Goal: Task Accomplishment & Management: Manage account settings

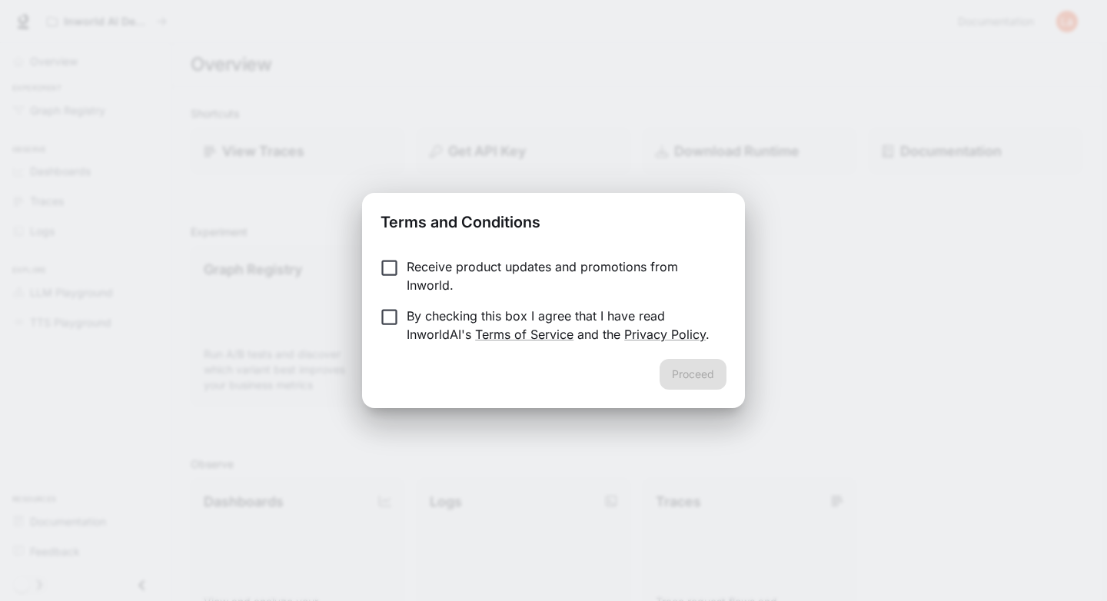
click at [441, 276] on p "Receive product updates and promotions from Inworld." at bounding box center [561, 276] width 308 height 37
click at [421, 315] on p "By checking this box I agree that I have read InworldAI's Terms of Service and …" at bounding box center [561, 325] width 308 height 37
click at [697, 369] on button "Proceed" at bounding box center [693, 374] width 67 height 31
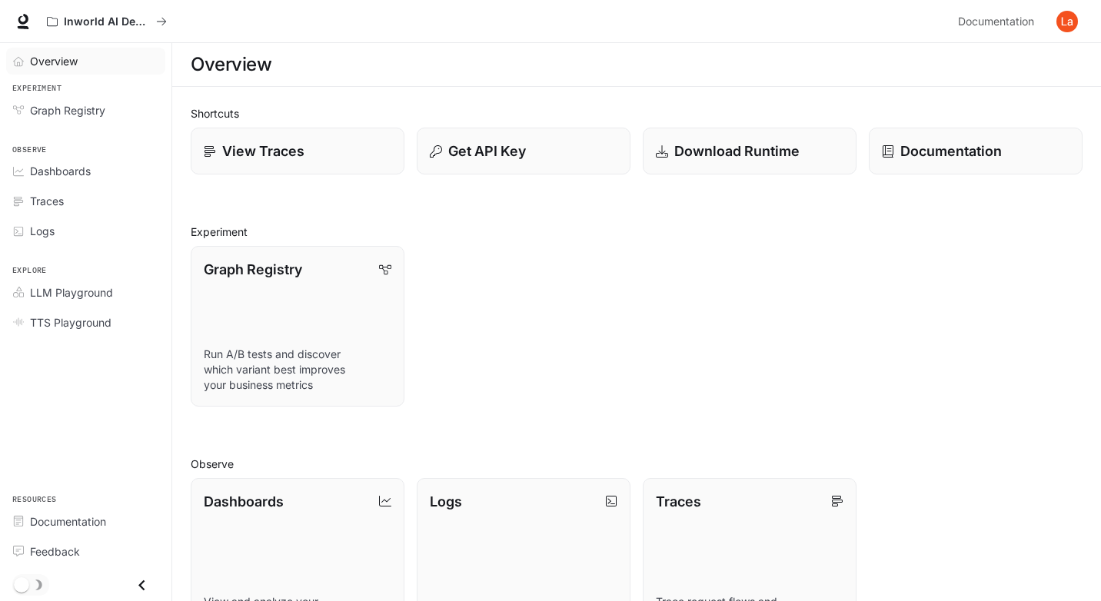
click at [65, 57] on span "Overview" at bounding box center [54, 61] width 48 height 16
click at [56, 168] on span "Dashboards" at bounding box center [60, 171] width 61 height 16
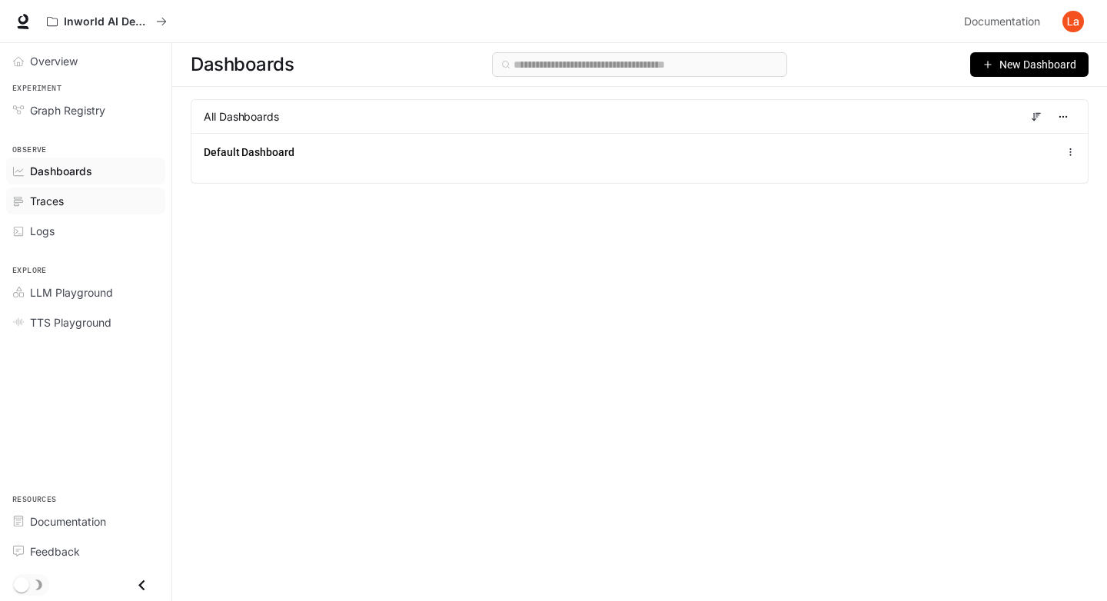
click at [99, 195] on div "Traces" at bounding box center [94, 201] width 128 height 16
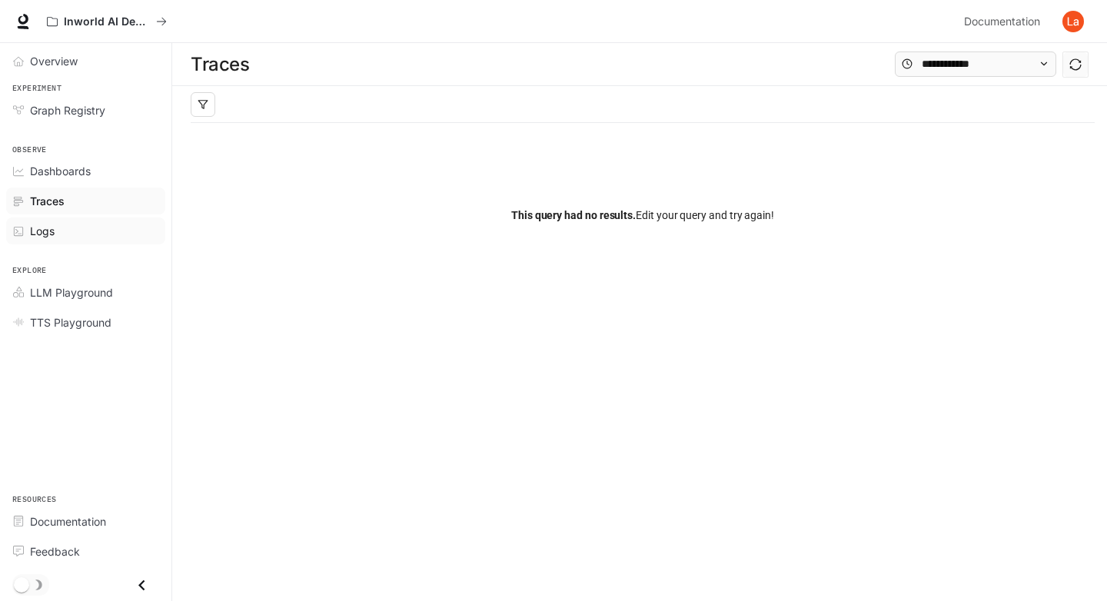
click at [86, 229] on div "Logs" at bounding box center [94, 231] width 128 height 16
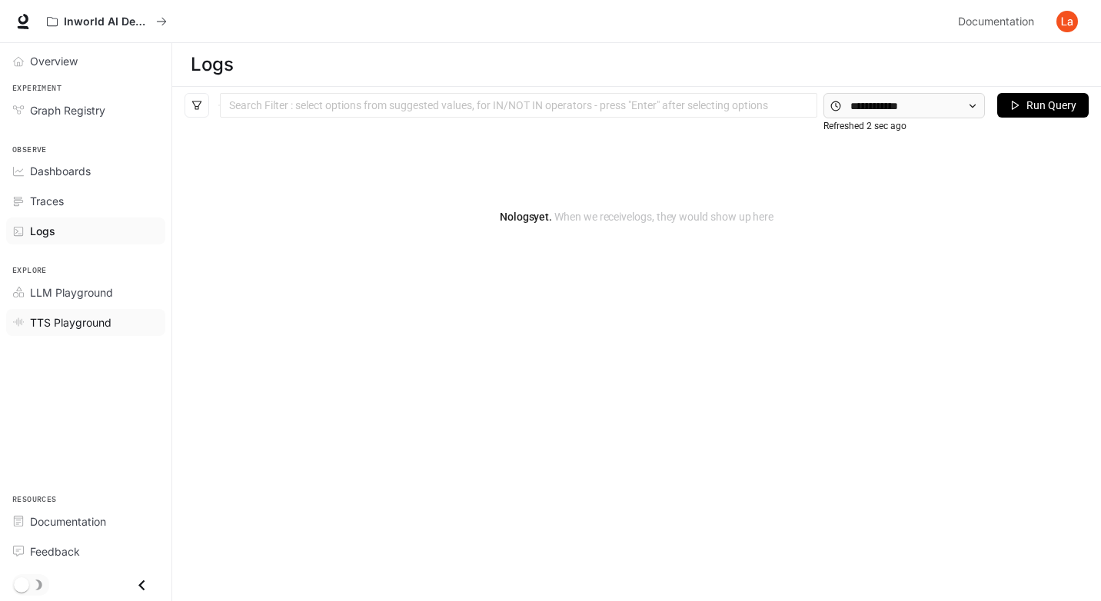
click at [80, 325] on span "TTS Playground" at bounding box center [71, 323] width 82 height 16
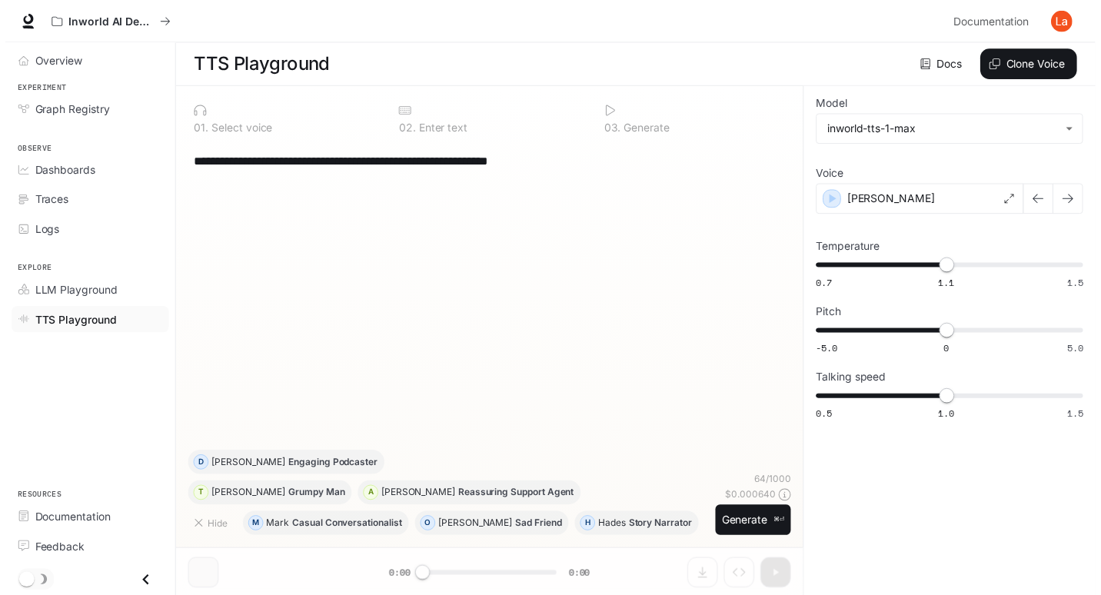
scroll to position [1, 0]
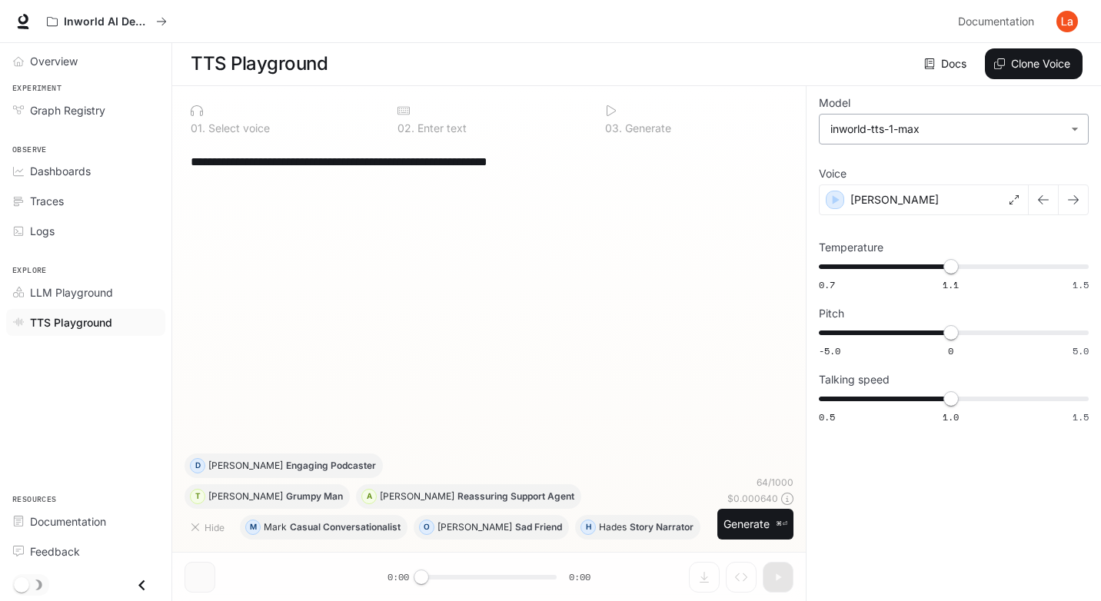
click at [904, 138] on body "**********" at bounding box center [550, 300] width 1101 height 602
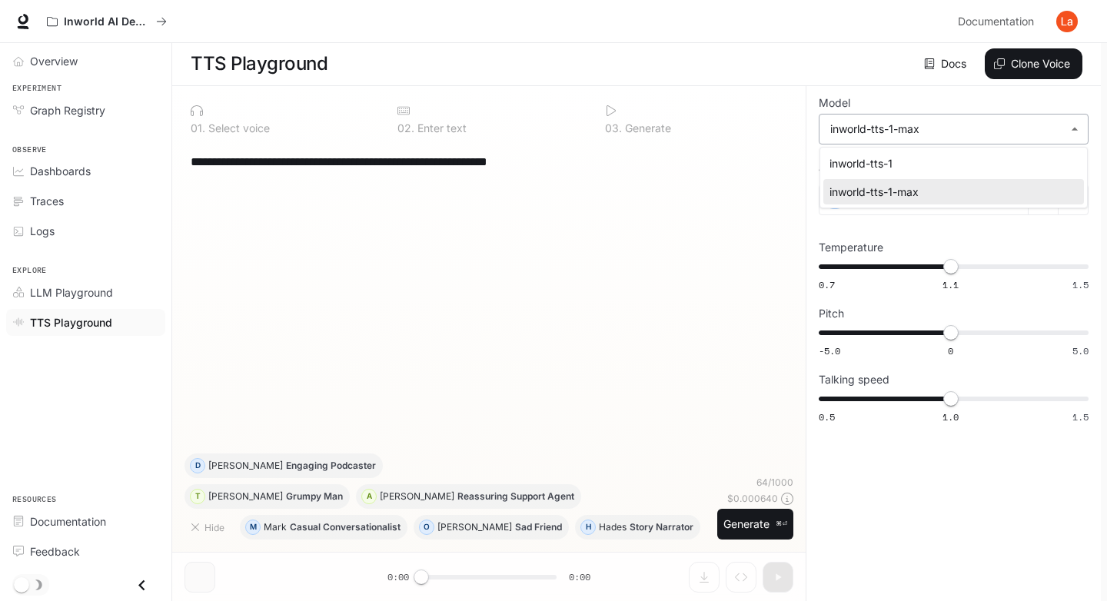
click at [904, 138] on div at bounding box center [553, 300] width 1107 height 601
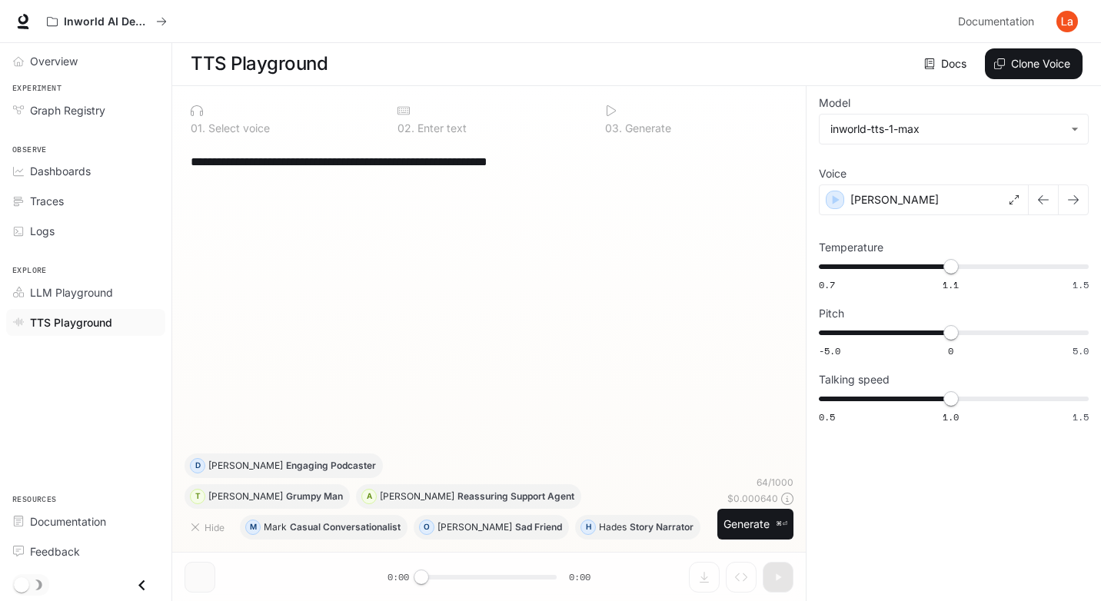
click at [883, 184] on label "Voice" at bounding box center [954, 176] width 270 height 15
click at [881, 200] on div "[PERSON_NAME]" at bounding box center [924, 200] width 210 height 31
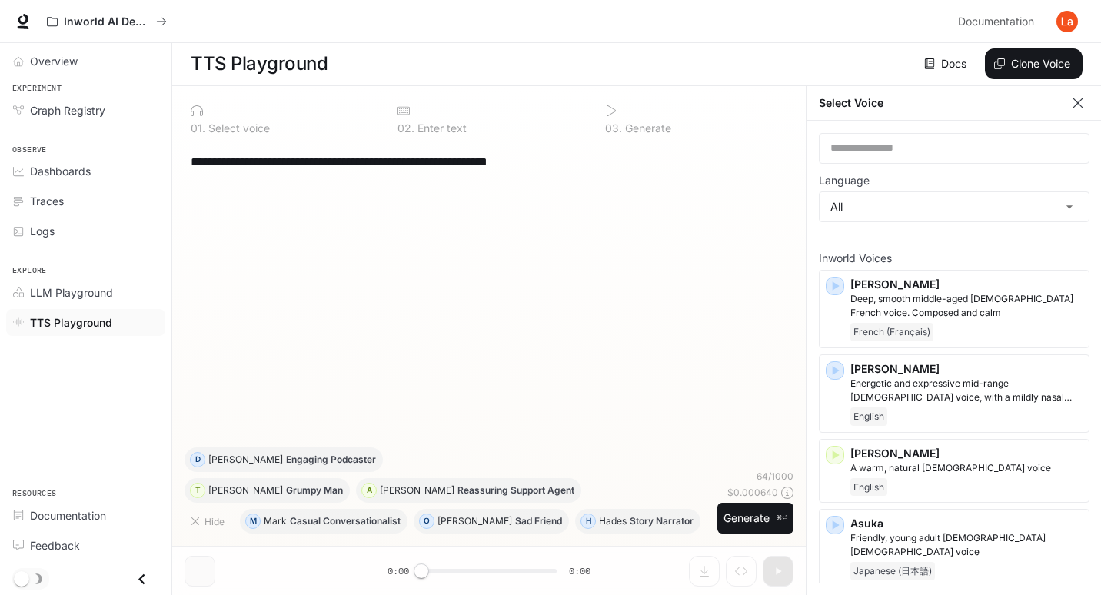
click at [881, 200] on body "**********" at bounding box center [550, 297] width 1101 height 596
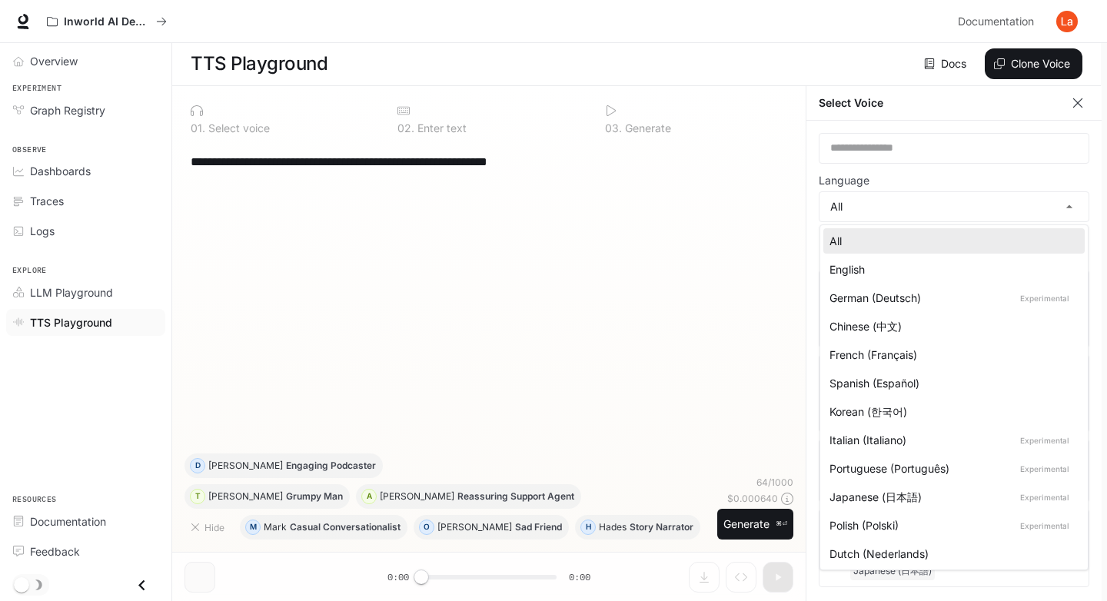
click at [876, 177] on div at bounding box center [553, 300] width 1107 height 601
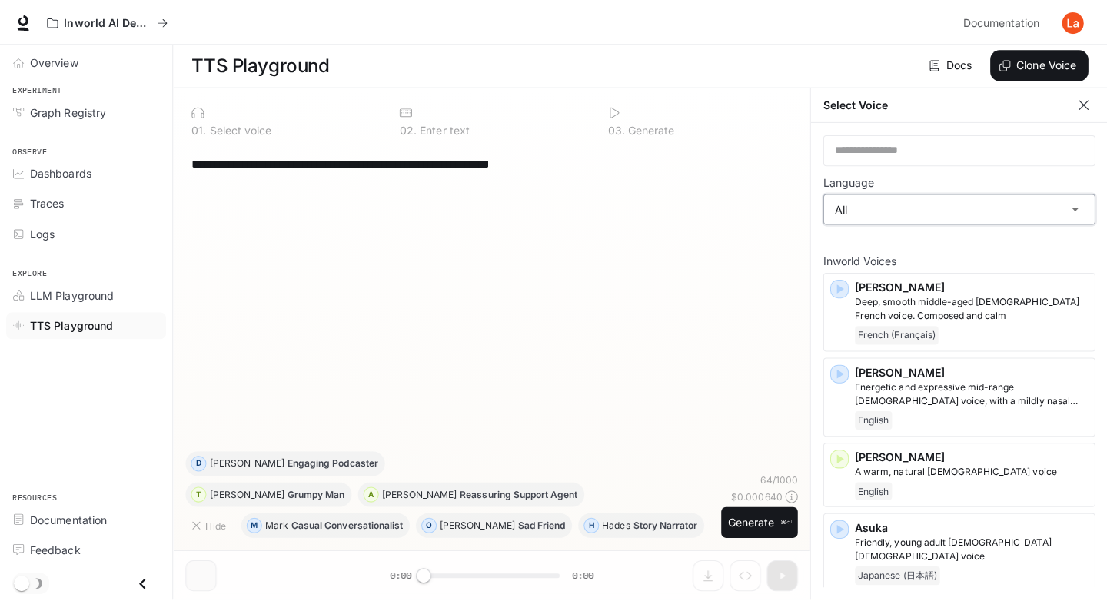
scroll to position [0, 0]
click at [105, 285] on span "LLM Playground" at bounding box center [71, 293] width 83 height 16
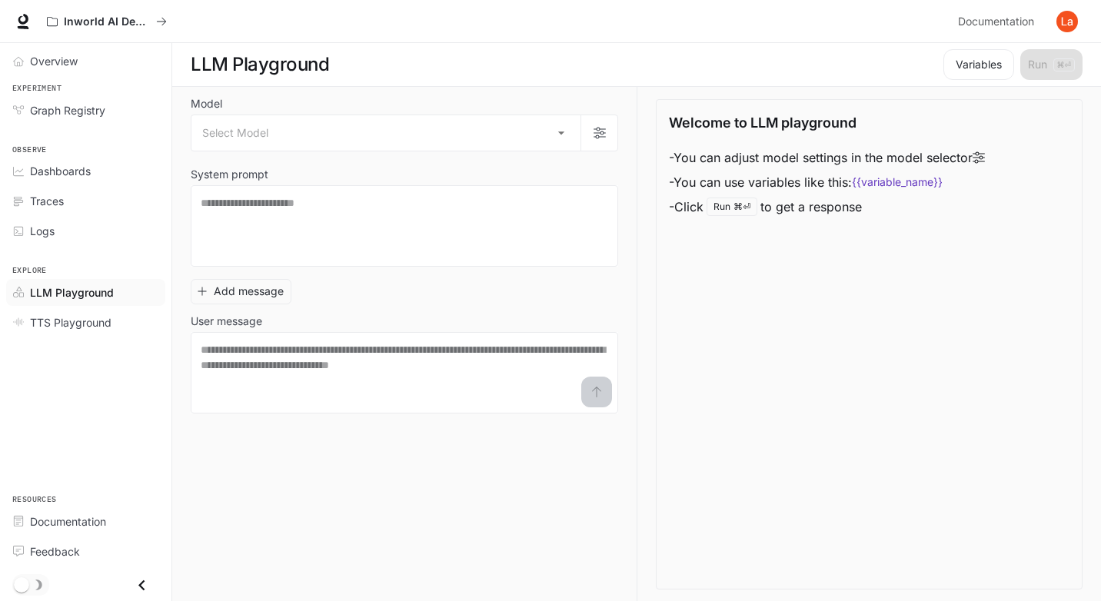
click at [1064, 24] on img "button" at bounding box center [1068, 22] width 22 height 22
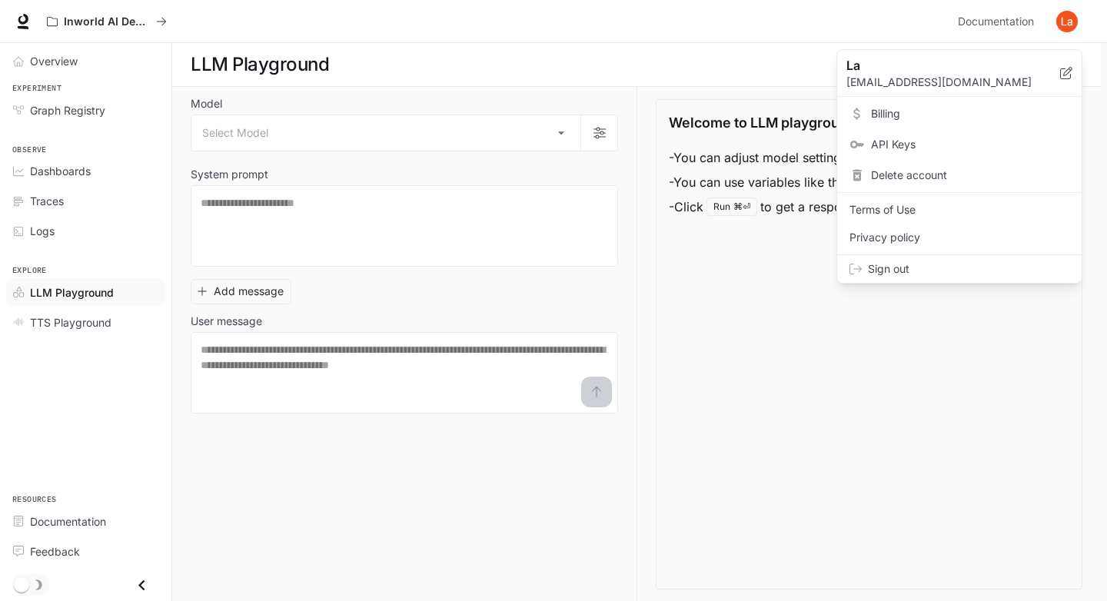
click at [910, 77] on p "[EMAIL_ADDRESS][DOMAIN_NAME]" at bounding box center [954, 82] width 214 height 15
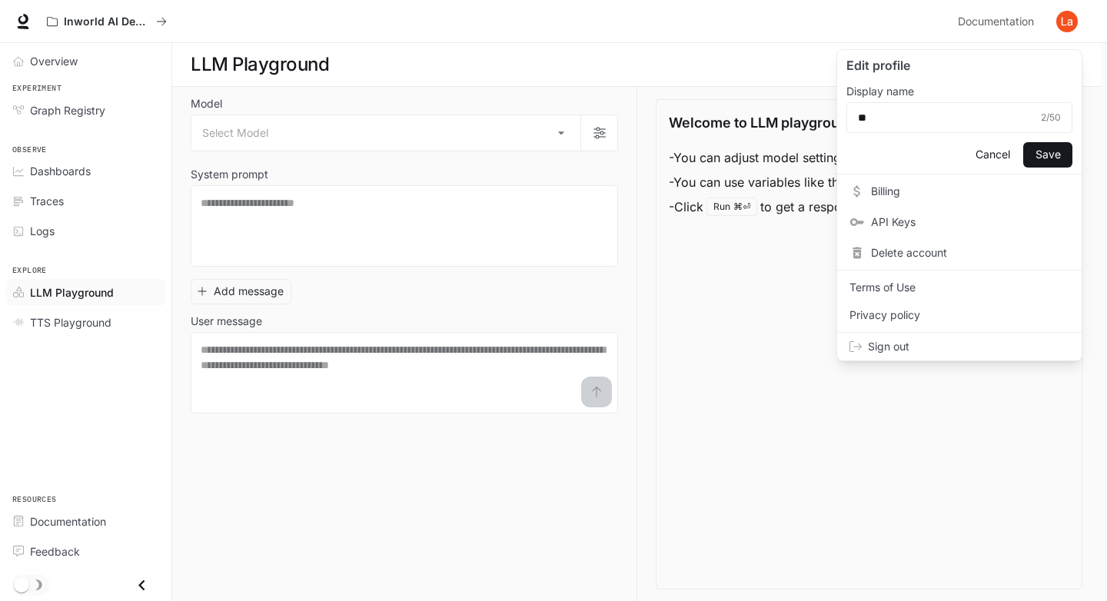
click at [987, 161] on button "Cancel" at bounding box center [992, 154] width 49 height 25
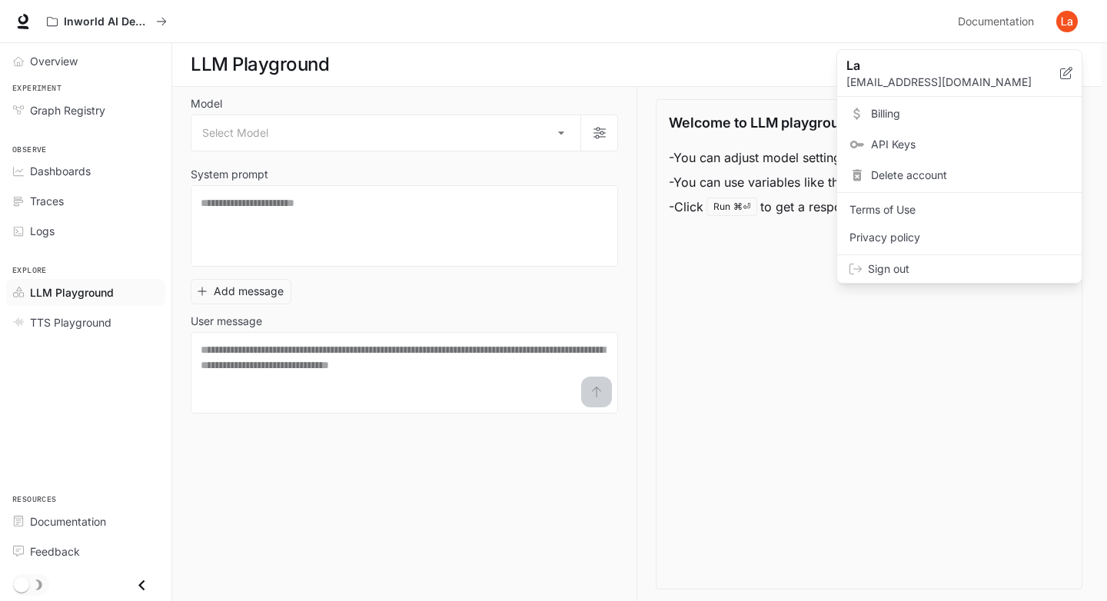
click at [958, 171] on span "Delete account" at bounding box center [970, 175] width 198 height 15
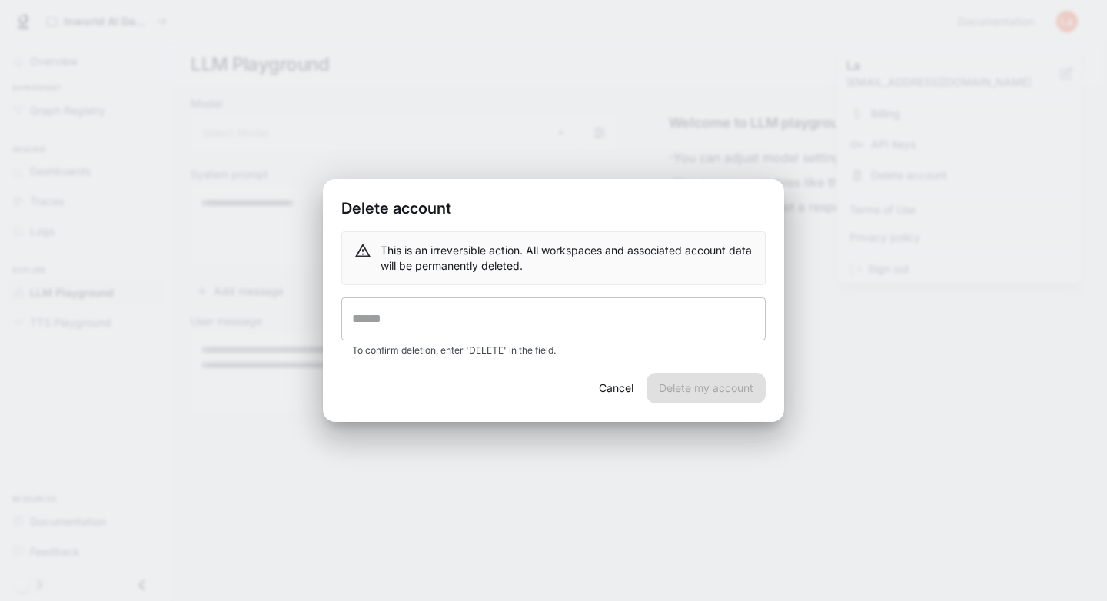
click at [544, 323] on input "text" at bounding box center [553, 319] width 424 height 43
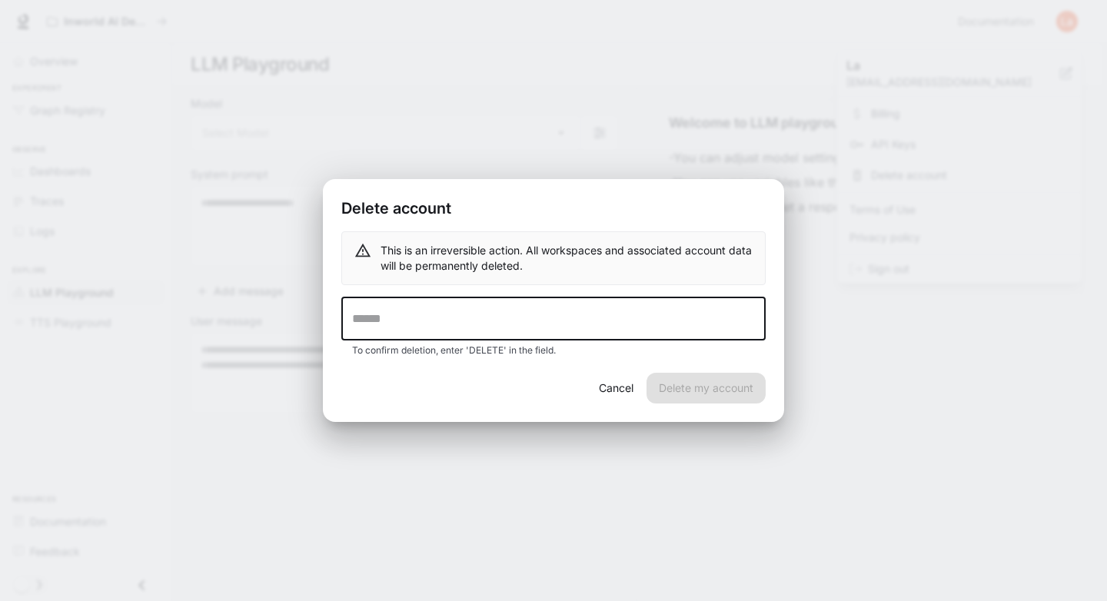
click at [490, 348] on p "To confirm deletion, enter 'DELETE' in the field." at bounding box center [553, 350] width 403 height 15
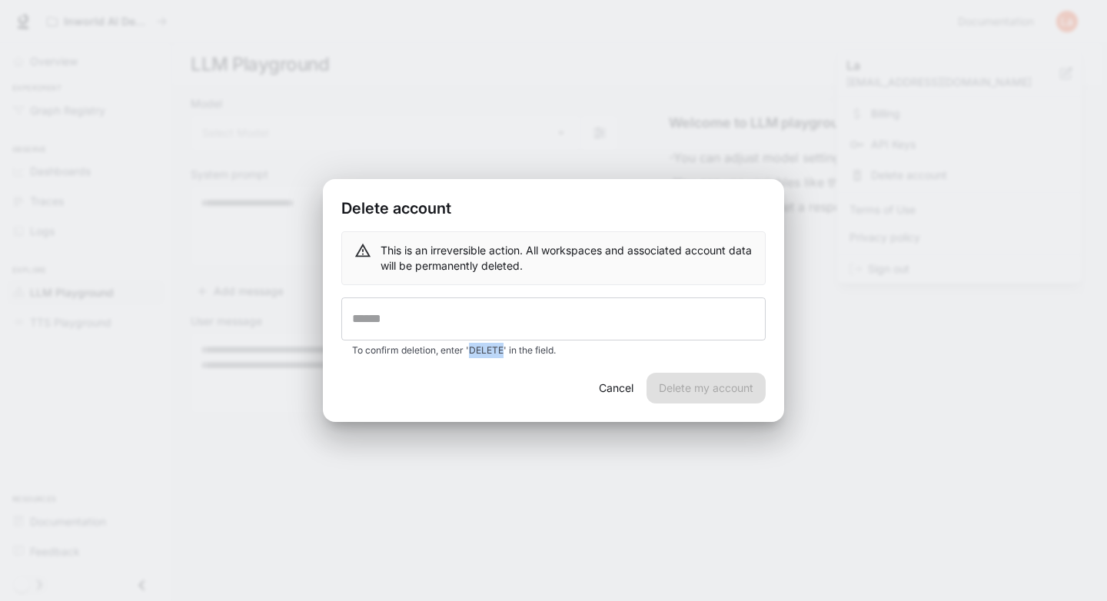
copy p "DELETE"
click at [480, 321] on input "text" at bounding box center [553, 319] width 424 height 43
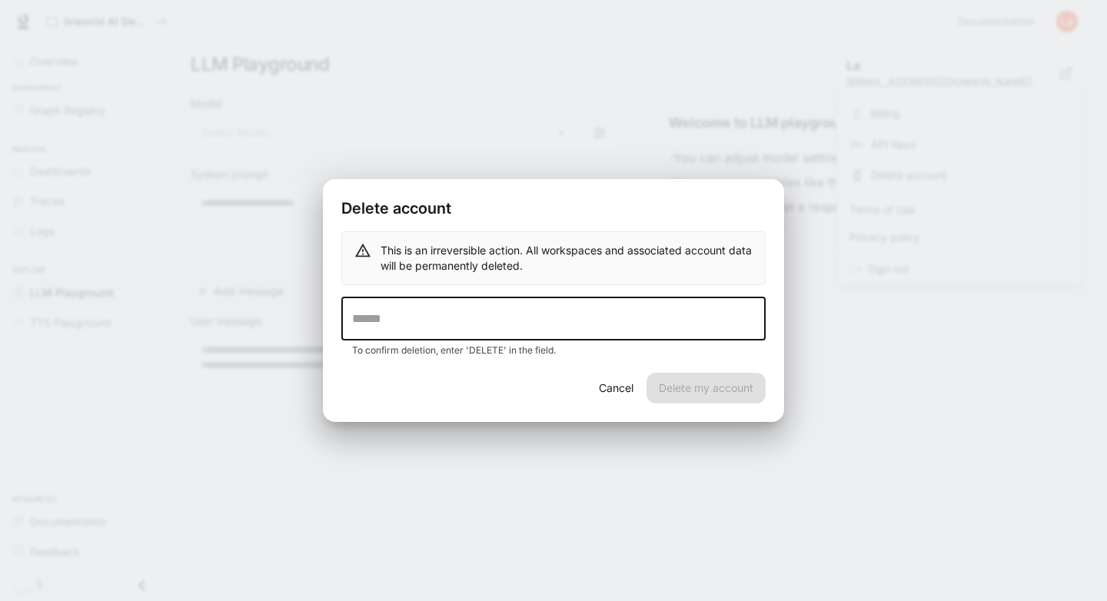
paste input "******"
type input "******"
click at [717, 388] on button "Delete my account" at bounding box center [706, 388] width 119 height 31
